Goal: Navigation & Orientation: Find specific page/section

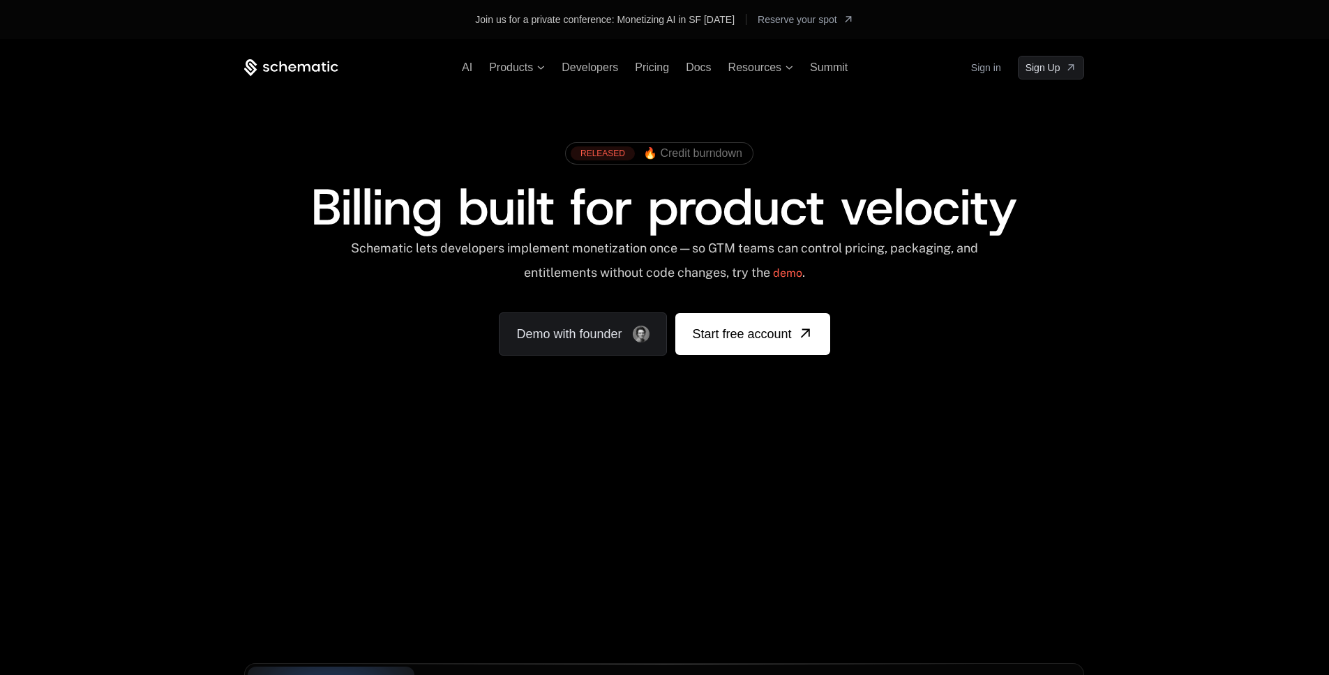
click at [996, 68] on link "Sign in" at bounding box center [986, 68] width 30 height 22
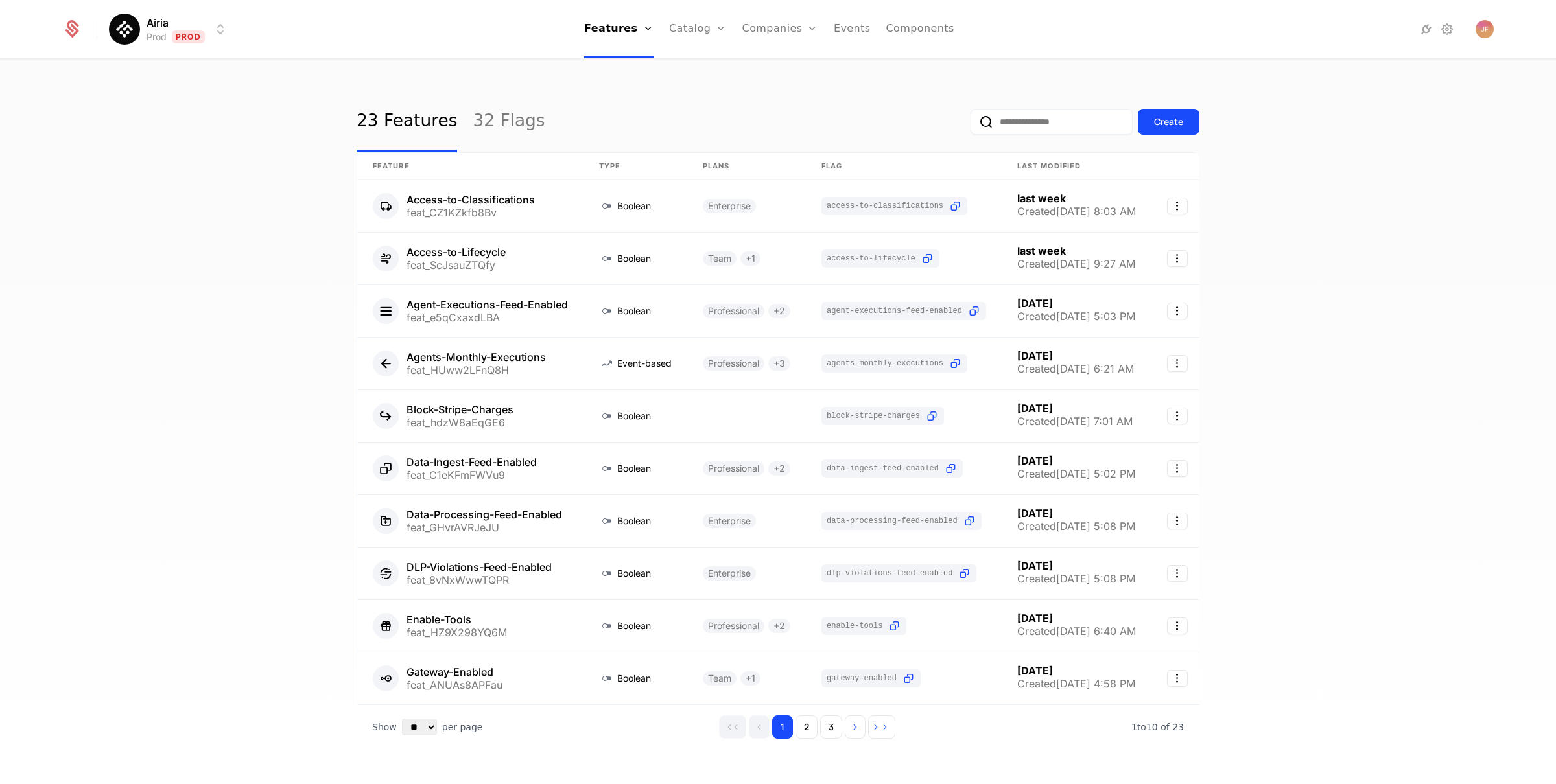
click at [212, 27] on html "Airia Prod Prod Features Features Flags Catalog Plans Add Ons Credits Configura…" at bounding box center [778, 392] width 1556 height 784
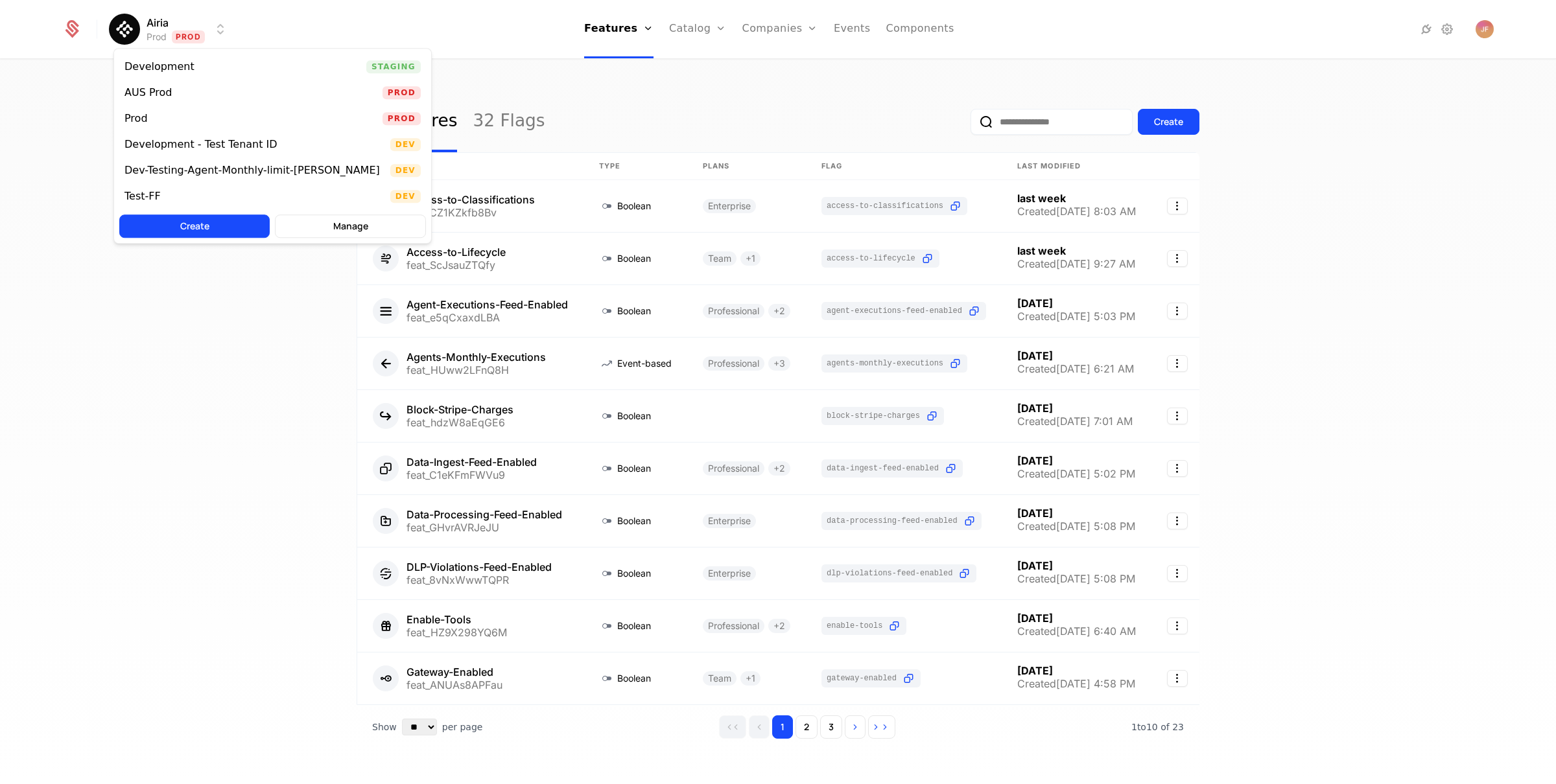
click at [479, 68] on html "Airia Prod Prod Features Features Flags Catalog Plans Add Ons Credits Configura…" at bounding box center [778, 392] width 1556 height 784
